Goal: Navigation & Orientation: Find specific page/section

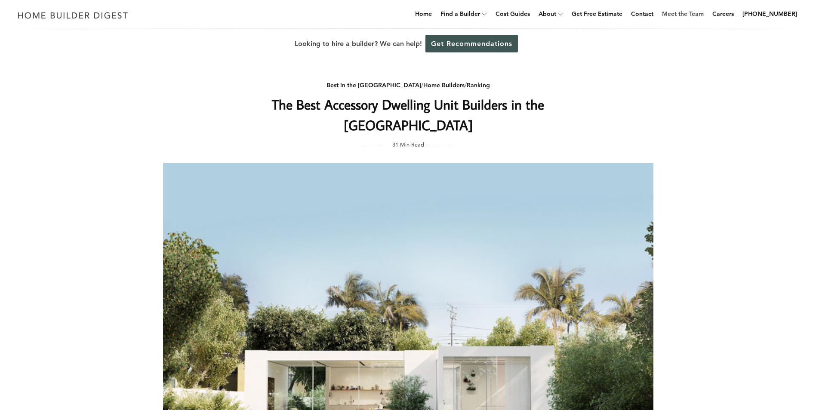
click at [694, 11] on link "Meet the Team" at bounding box center [682, 14] width 49 height 28
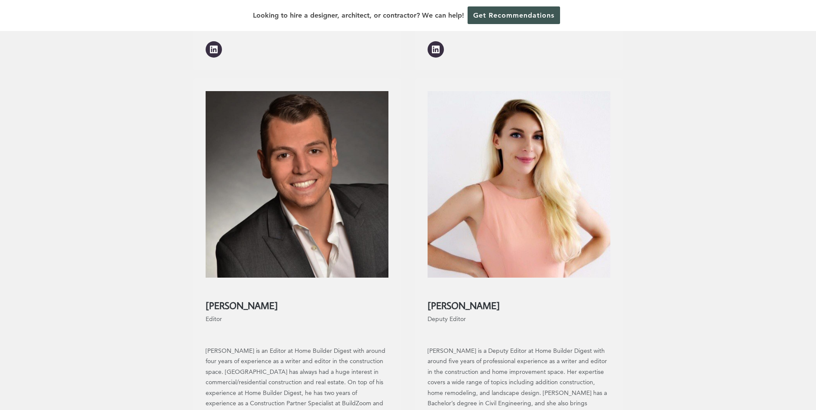
scroll to position [645, 0]
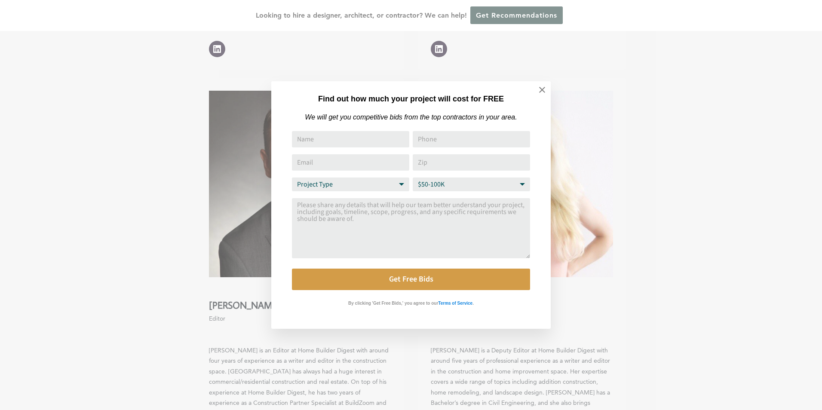
click at [643, 210] on div "Find out how much your project will cost for FREE We will get you competitive b…" at bounding box center [411, 205] width 822 height 410
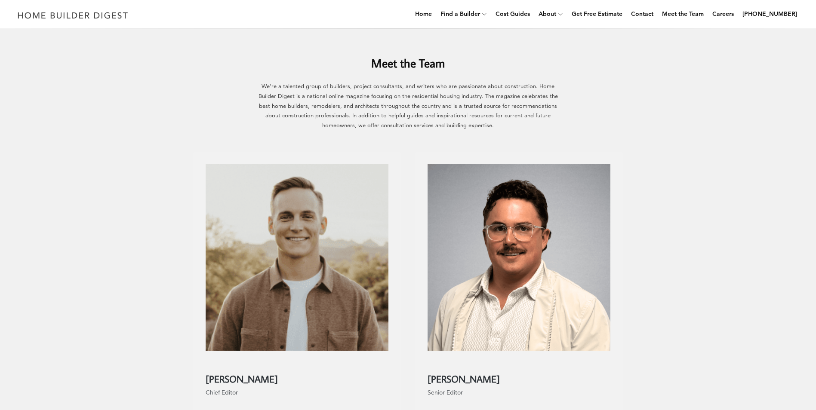
scroll to position [129, 0]
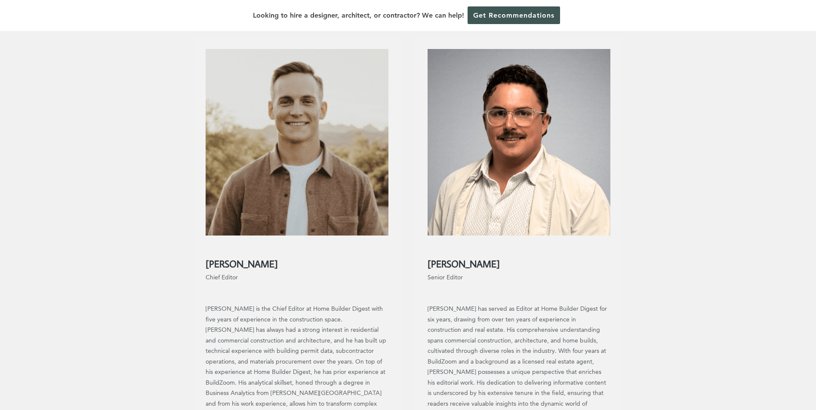
drag, startPoint x: 667, startPoint y: 91, endPoint x: 646, endPoint y: 168, distance: 80.2
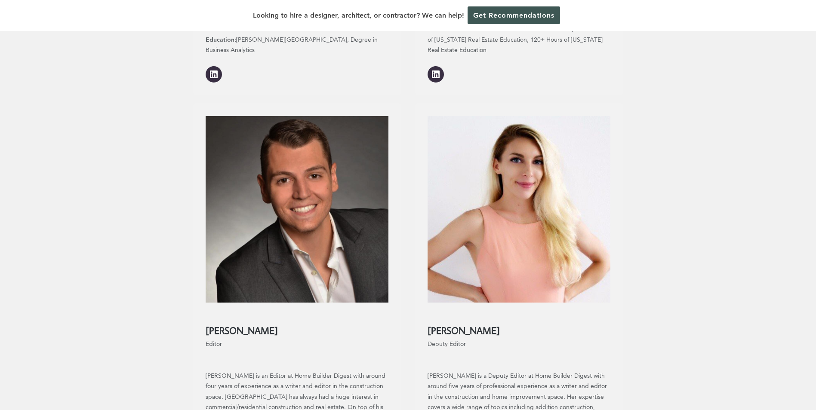
scroll to position [921, 0]
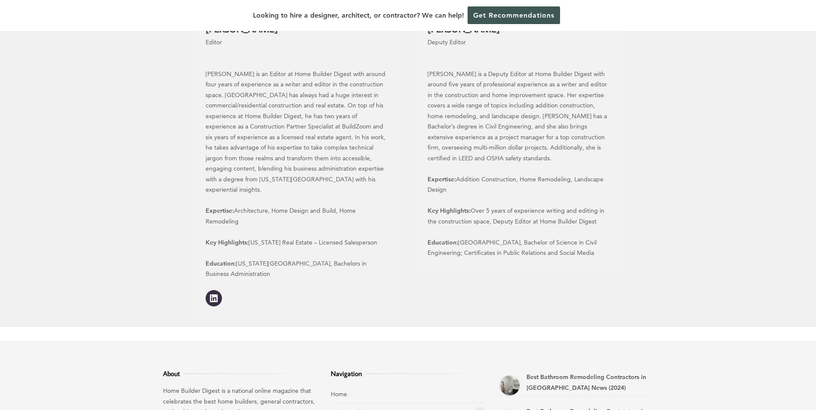
drag, startPoint x: 135, startPoint y: 87, endPoint x: 608, endPoint y: 251, distance: 499.7
drag, startPoint x: 608, startPoint y: 251, endPoint x: 496, endPoint y: 132, distance: 163.3
copy div "Lore ips Dolo Si’am c adipisci elits do eiusmodt, incidid utlaboreetd, mag aliq…"
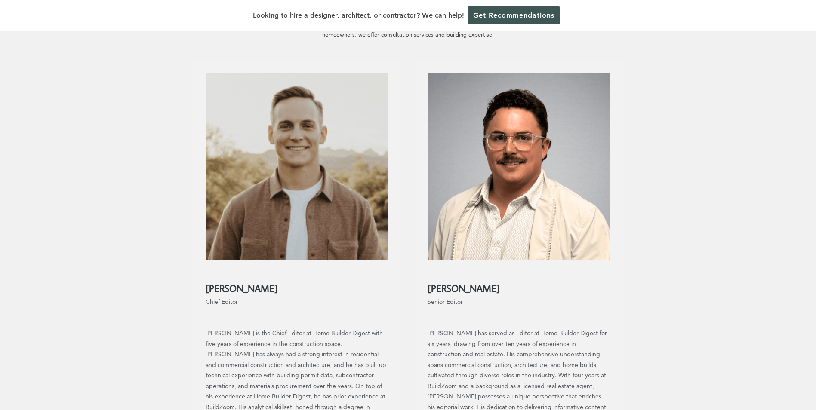
scroll to position [0, 0]
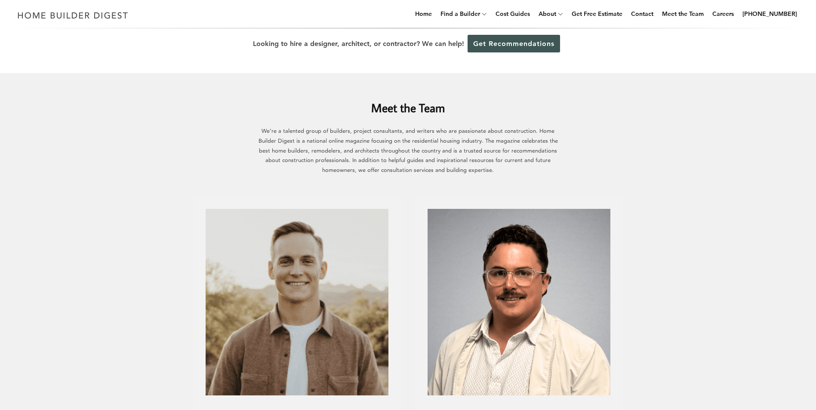
click at [330, 104] on h2 "Meet the Team" at bounding box center [408, 102] width 430 height 30
click at [347, 92] on h2 "Meet the Team" at bounding box center [408, 102] width 430 height 30
click at [373, 102] on h2 "Meet the Team" at bounding box center [408, 102] width 430 height 30
drag, startPoint x: 507, startPoint y: 179, endPoint x: 547, endPoint y: 175, distance: 40.6
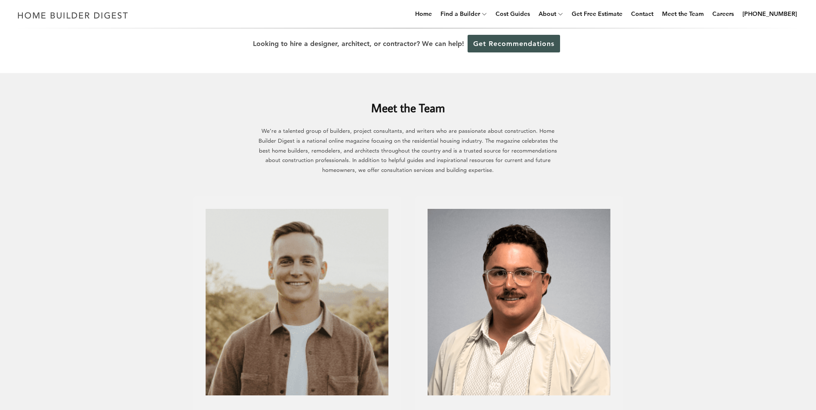
drag, startPoint x: 633, startPoint y: 117, endPoint x: 596, endPoint y: 97, distance: 41.8
click at [601, 98] on h2 "Meet the Team" at bounding box center [408, 102] width 430 height 30
click at [534, 90] on h2 "Meet the Team" at bounding box center [408, 102] width 430 height 30
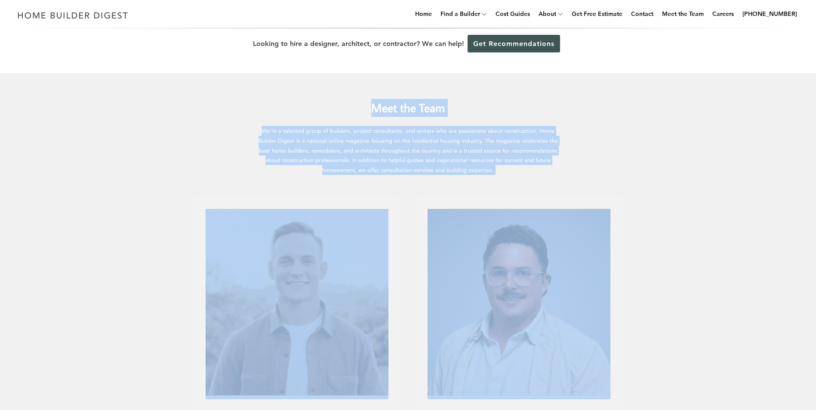
drag, startPoint x: 346, startPoint y: 104, endPoint x: 513, endPoint y: 175, distance: 182.1
drag, startPoint x: 513, startPoint y: 175, endPoint x: 656, endPoint y: 180, distance: 142.4
drag, startPoint x: 522, startPoint y: 174, endPoint x: 364, endPoint y: 103, distance: 172.4
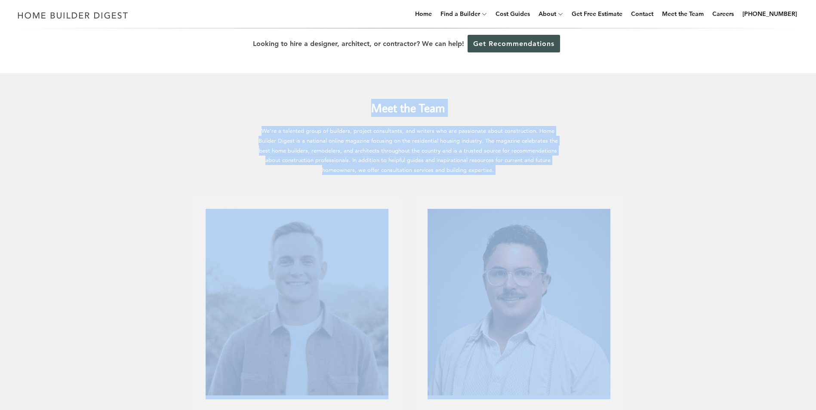
drag, startPoint x: 364, startPoint y: 103, endPoint x: 393, endPoint y: 103, distance: 29.2
